Goal: Find specific page/section: Find specific page/section

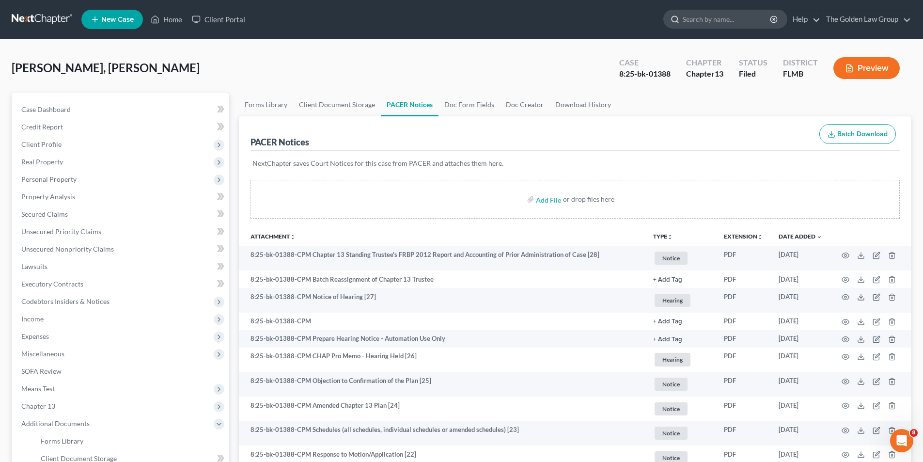
click at [741, 22] on input "search" at bounding box center [727, 19] width 89 height 18
type input "Couture"
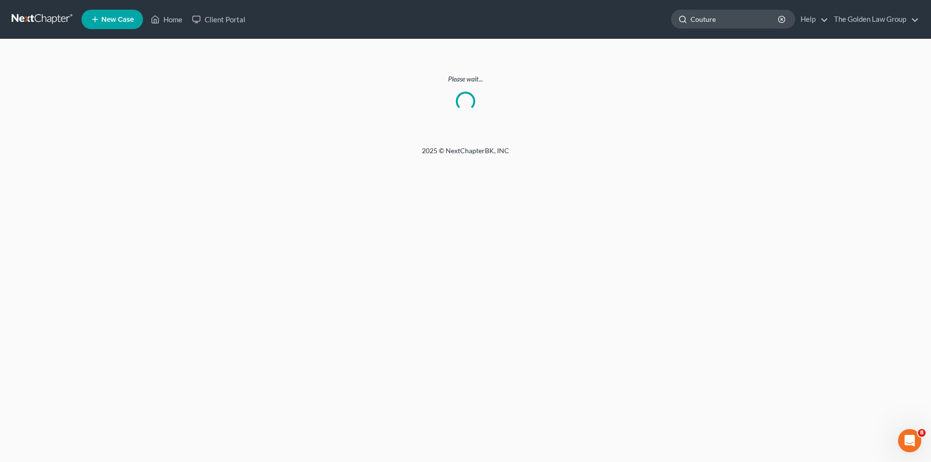
click at [734, 19] on input "Couture" at bounding box center [734, 19] width 89 height 18
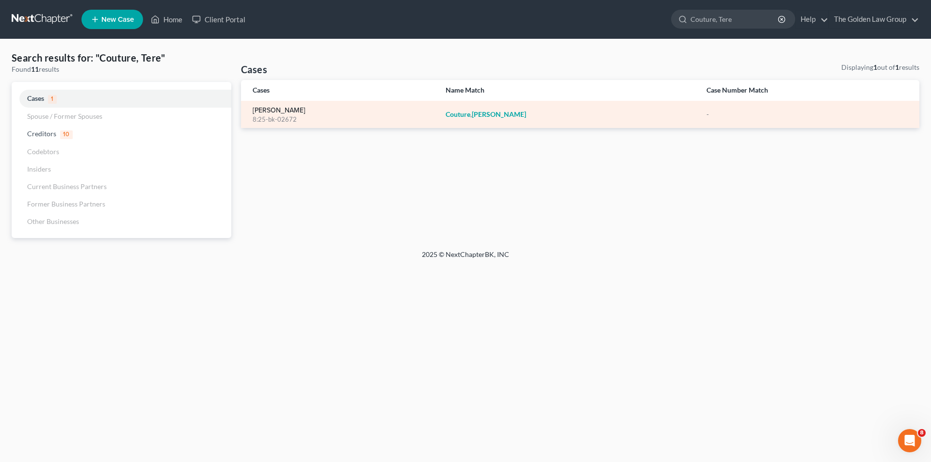
type input "Couture, Tere"
click at [272, 113] on link "[PERSON_NAME]" at bounding box center [279, 110] width 53 height 7
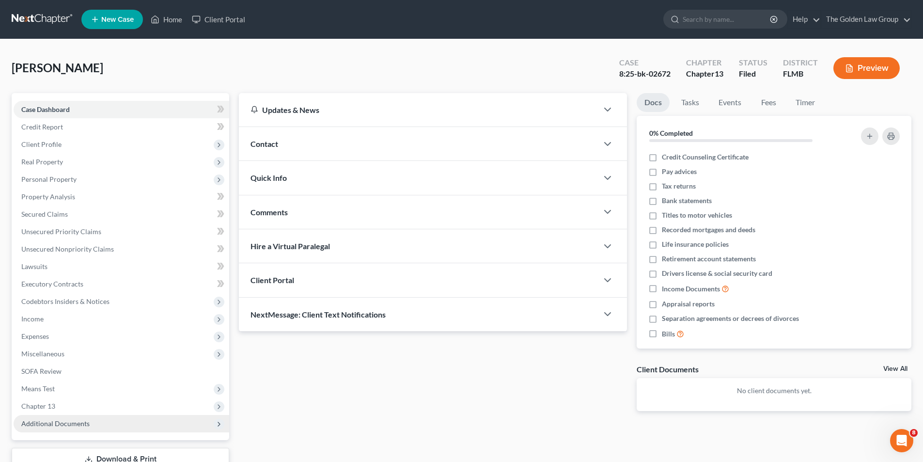
click at [57, 424] on span "Additional Documents" at bounding box center [55, 423] width 68 height 8
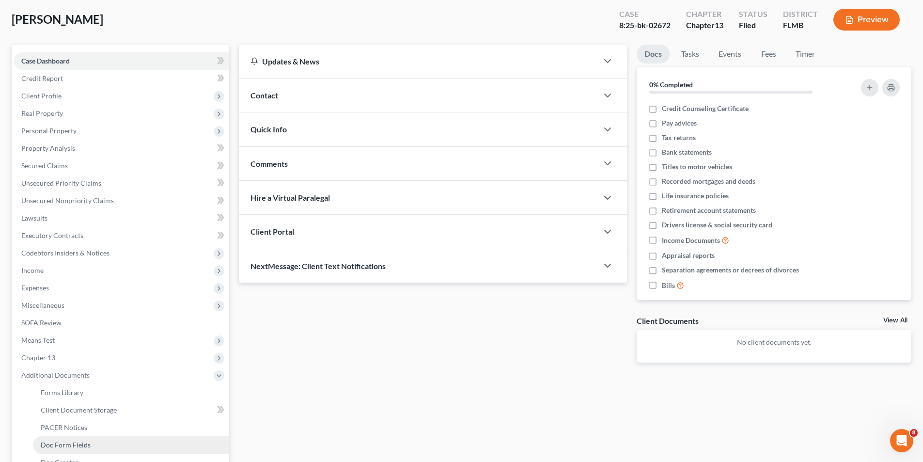
scroll to position [97, 0]
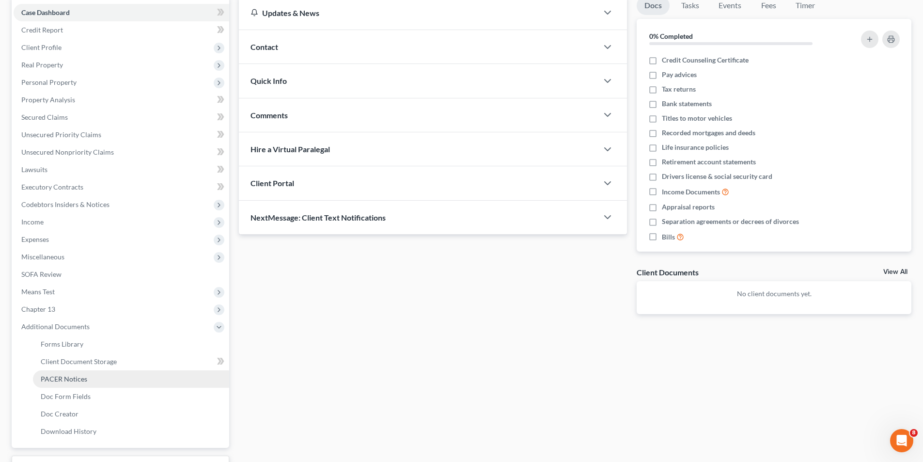
click at [66, 379] on span "PACER Notices" at bounding box center [64, 379] width 47 height 8
